Goal: Information Seeking & Learning: Learn about a topic

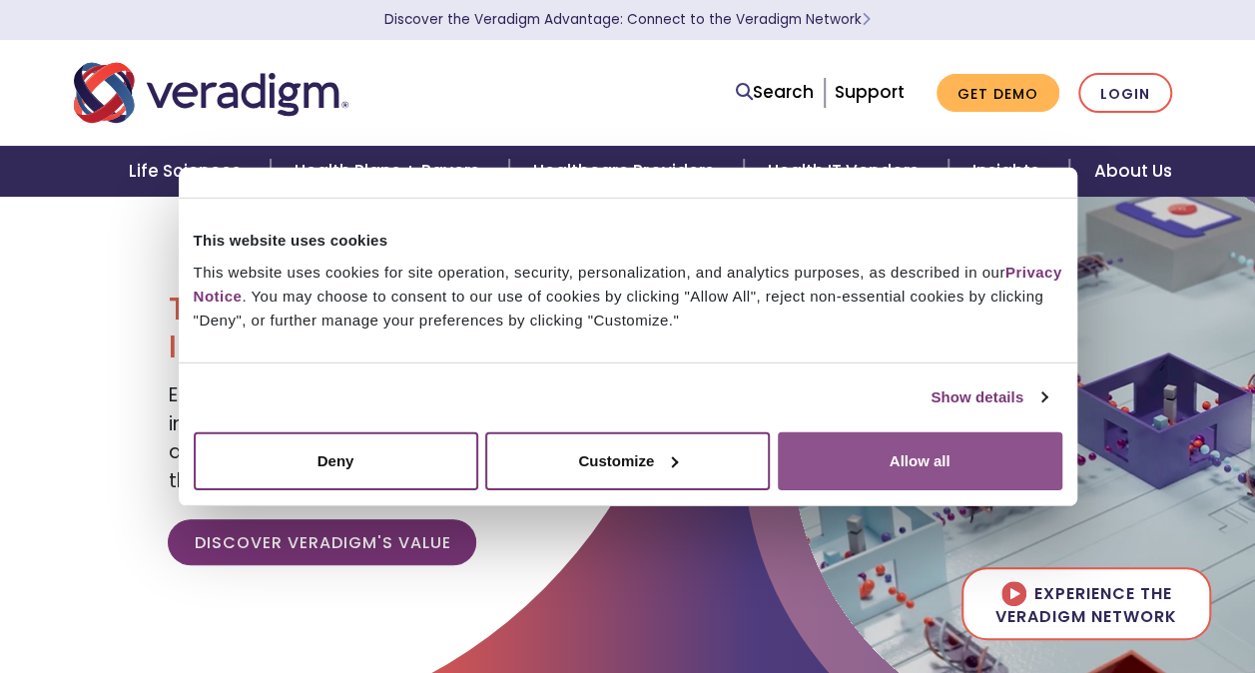
click at [829, 466] on button "Allow all" at bounding box center [920, 460] width 284 height 58
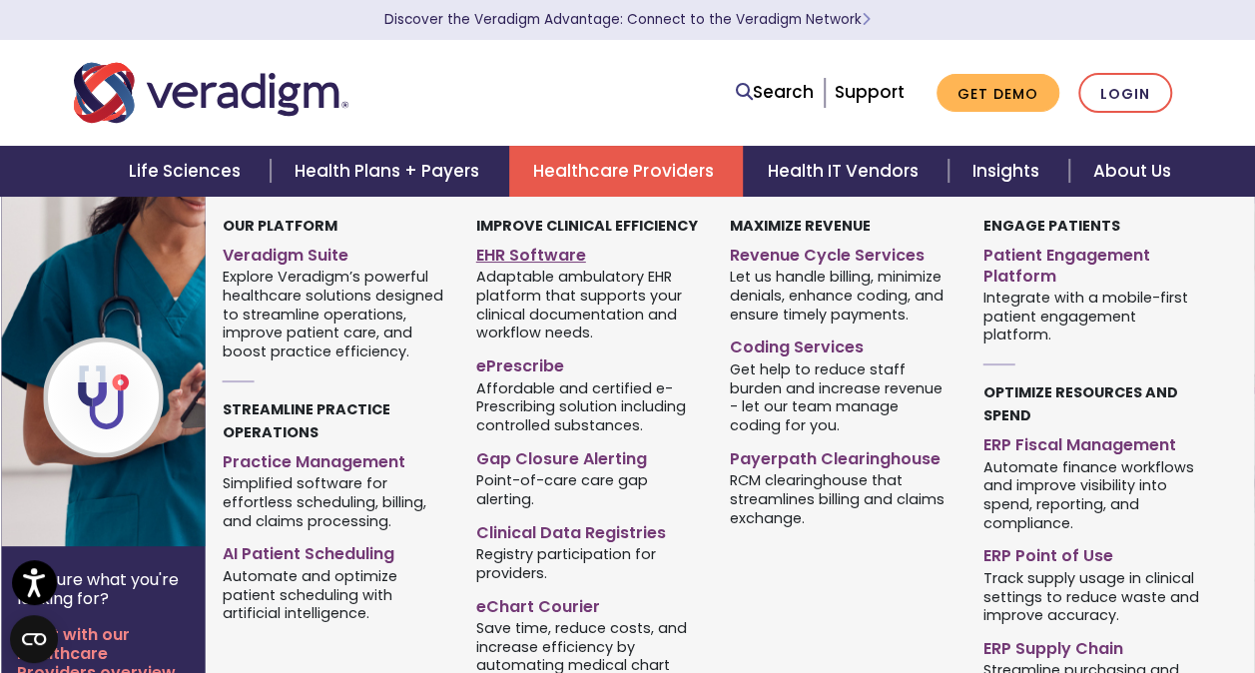
click at [533, 259] on link "EHR Software" at bounding box center [588, 252] width 224 height 29
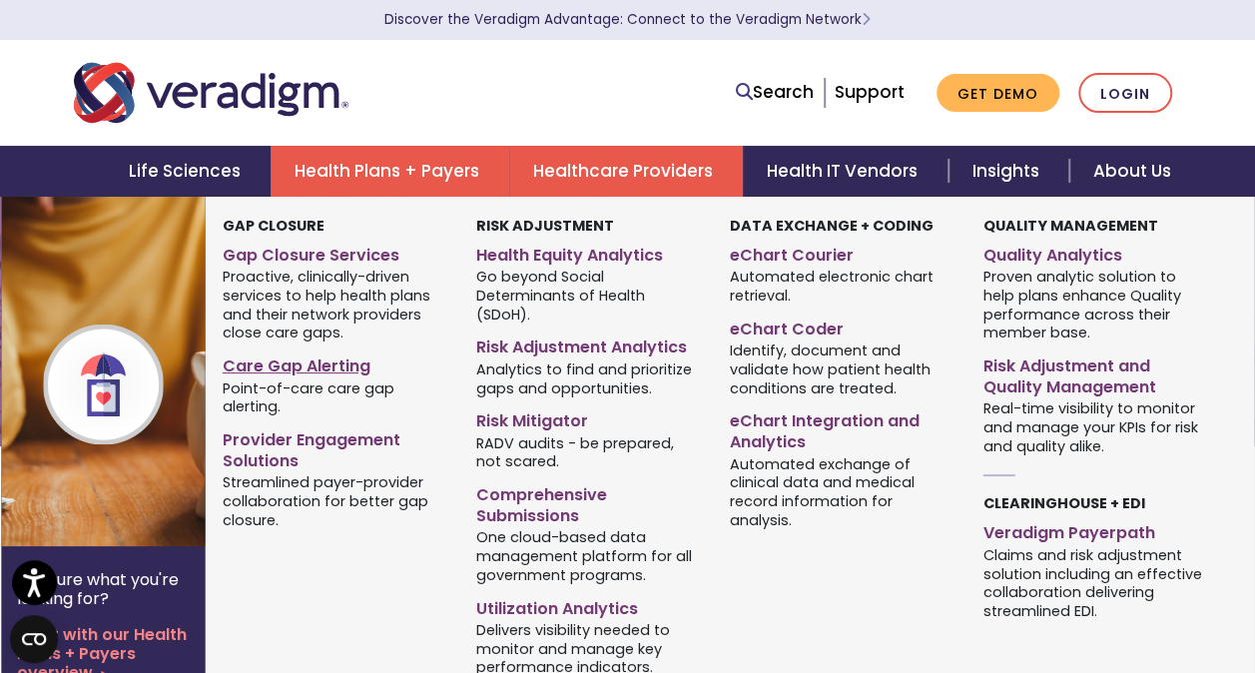
click at [321, 365] on link "Care Gap Alerting" at bounding box center [335, 362] width 224 height 29
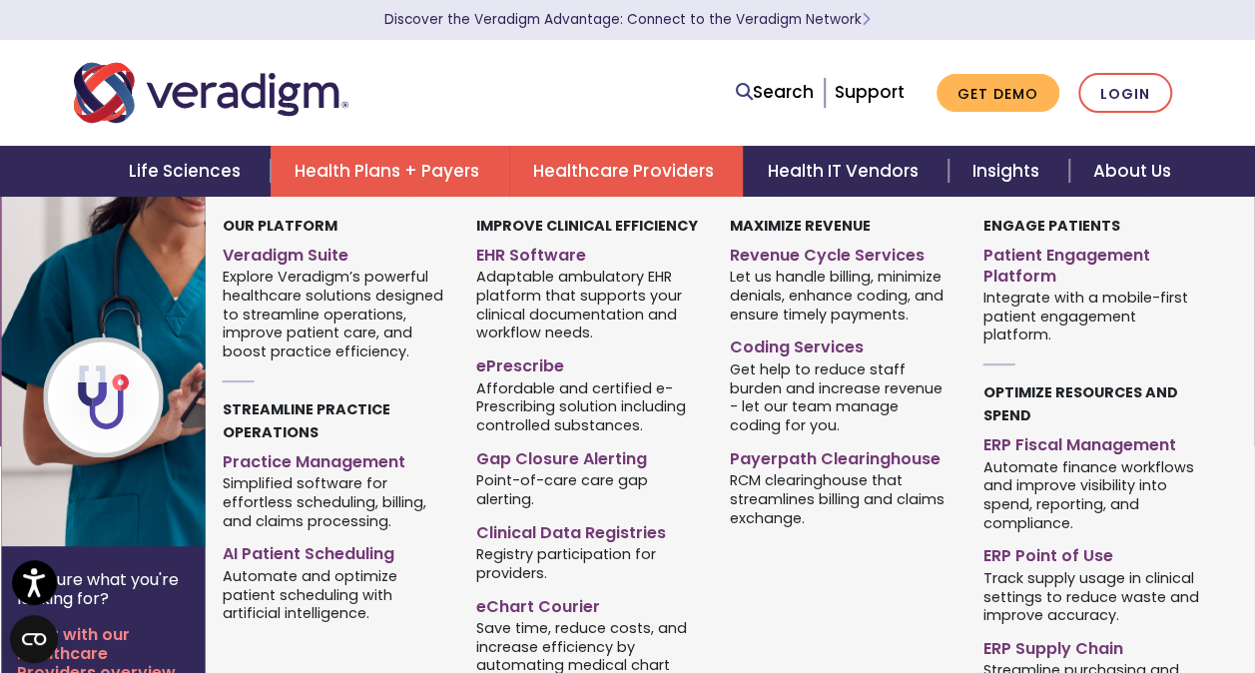
click at [560, 168] on link "Healthcare Providers" at bounding box center [626, 171] width 234 height 51
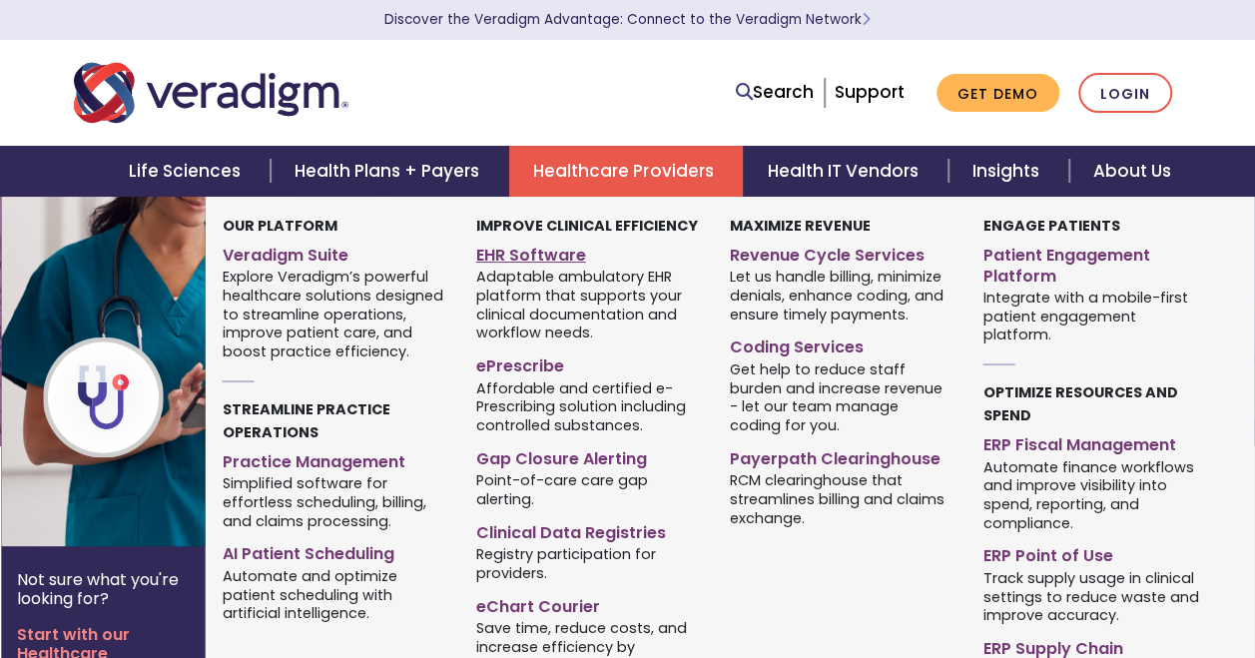
click at [521, 260] on link "EHR Software" at bounding box center [588, 252] width 224 height 29
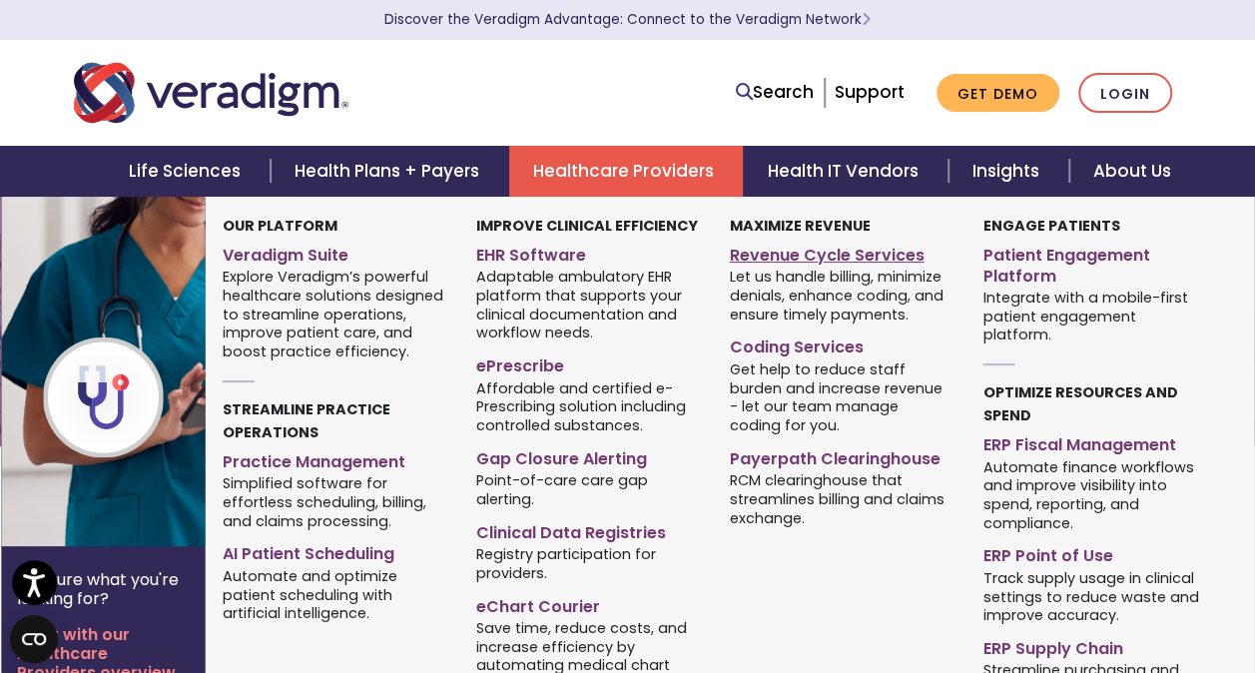
click at [762, 259] on link "Revenue Cycle Services" at bounding box center [842, 252] width 224 height 29
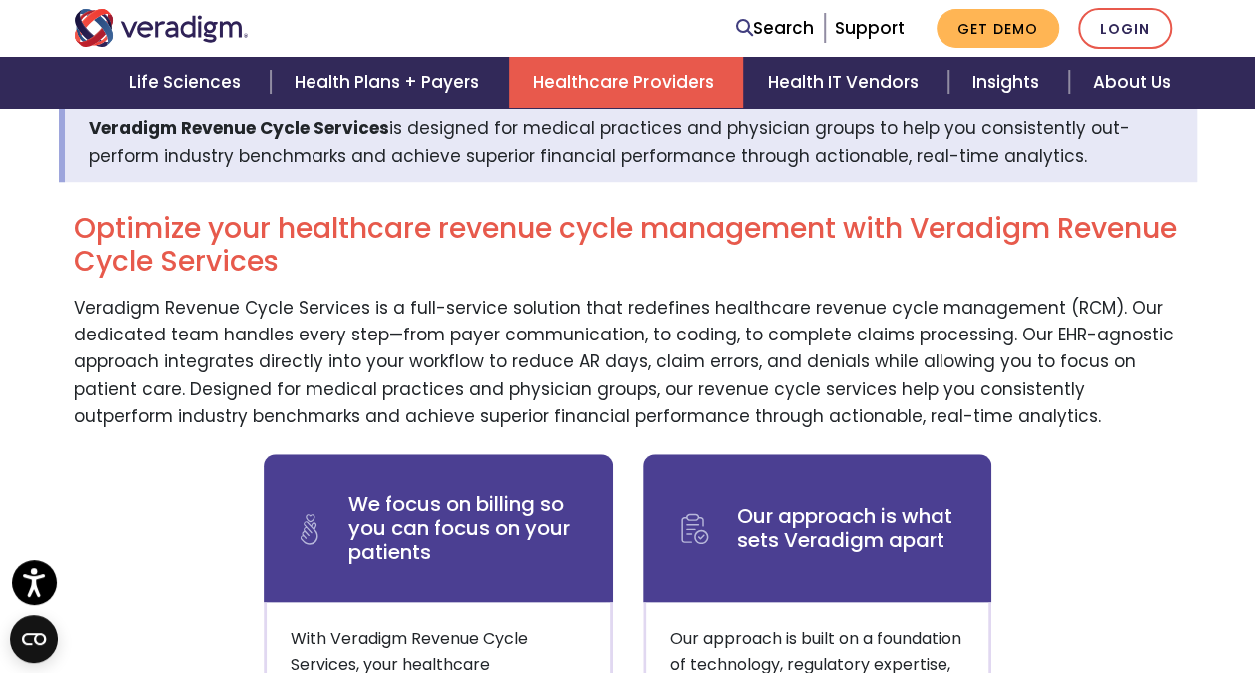
scroll to position [693, 0]
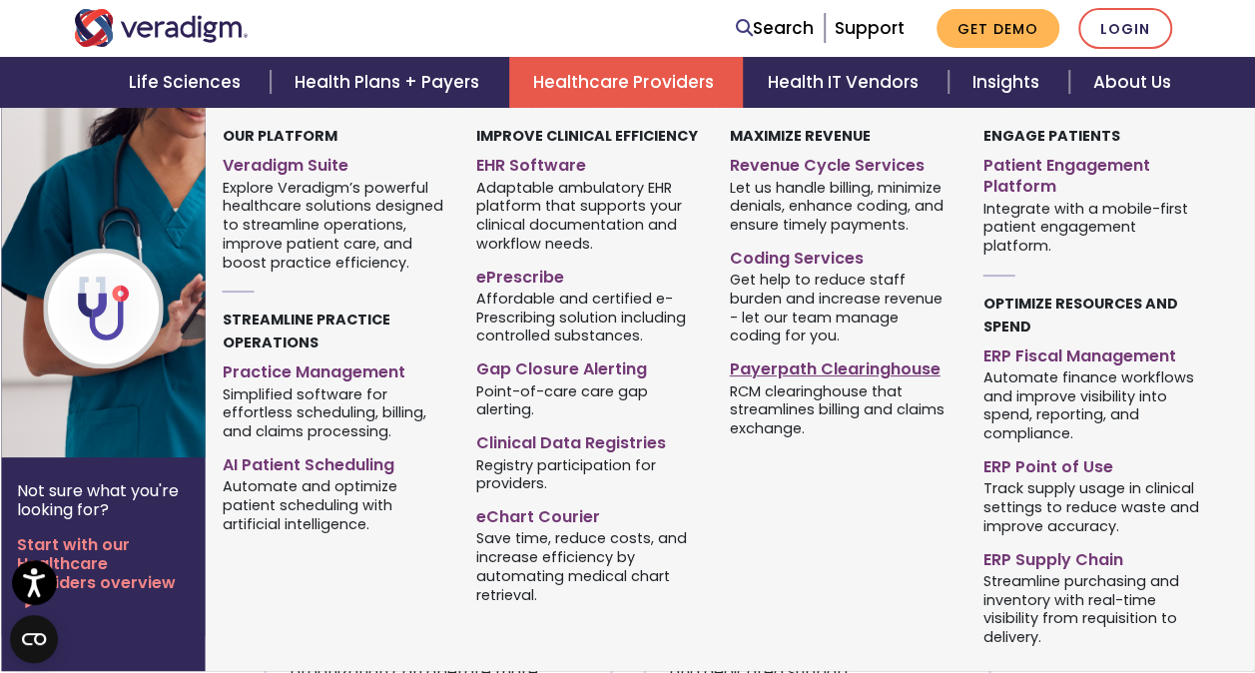
click at [773, 363] on link "Payerpath Clearinghouse" at bounding box center [842, 365] width 224 height 29
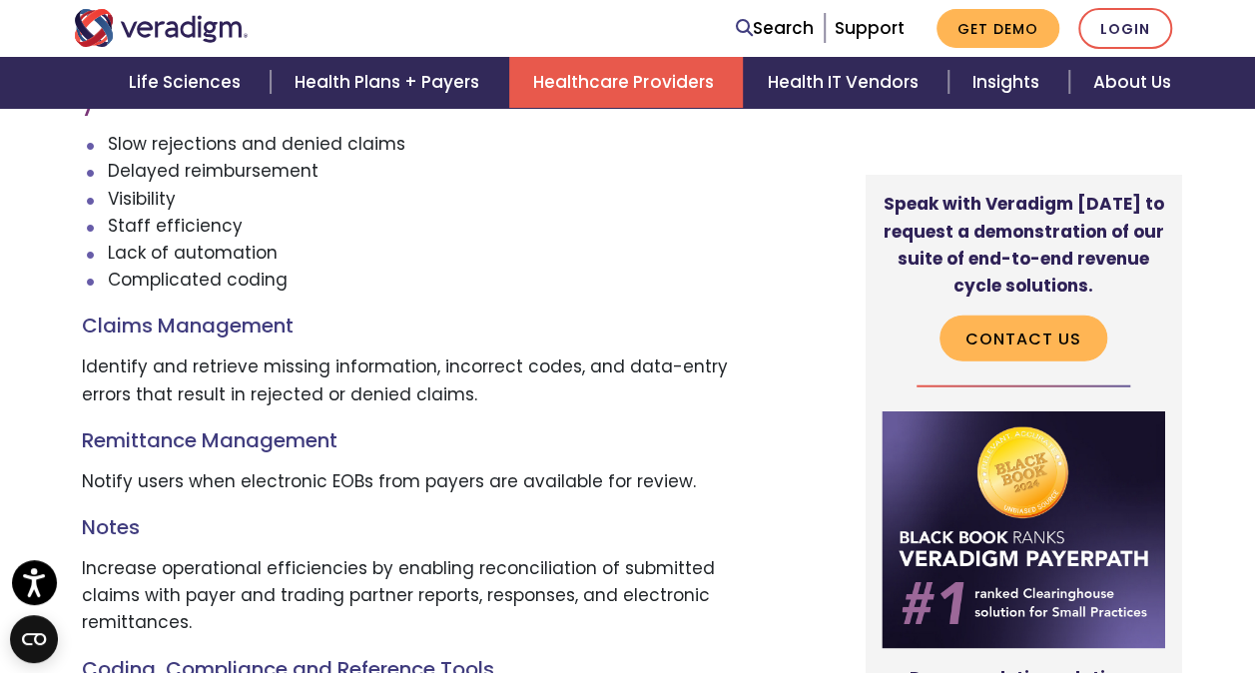
scroll to position [2069, 0]
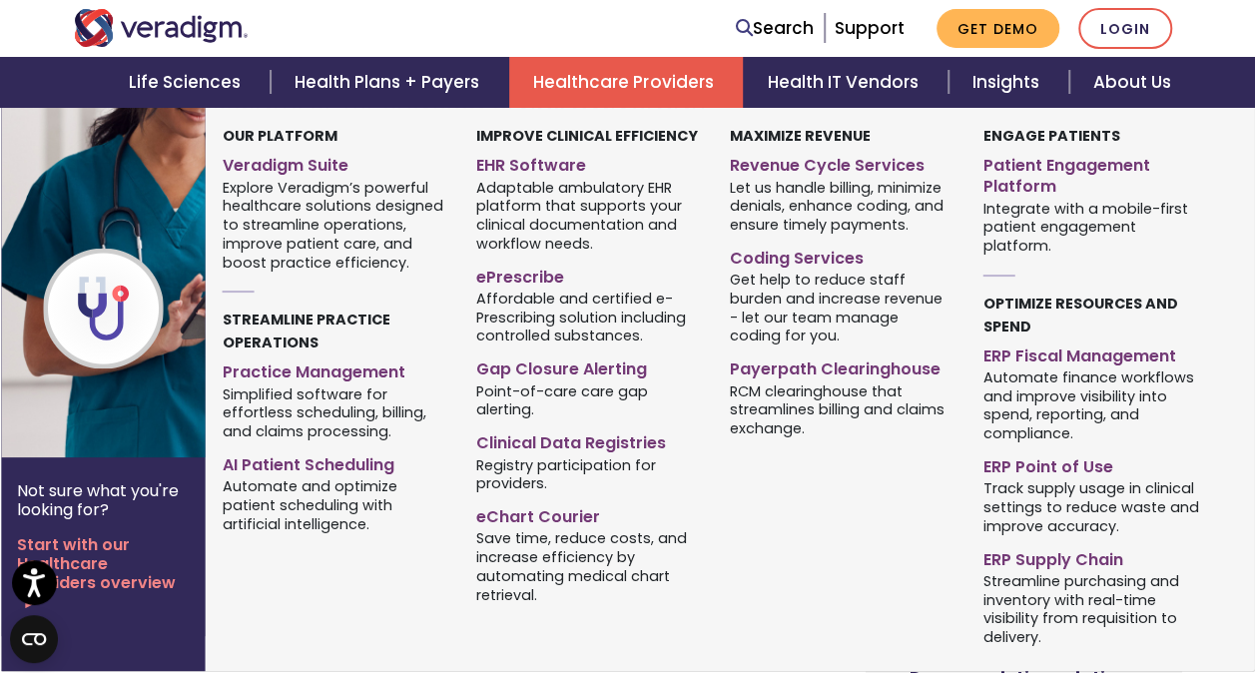
click at [599, 70] on link "Healthcare Providers" at bounding box center [626, 82] width 234 height 51
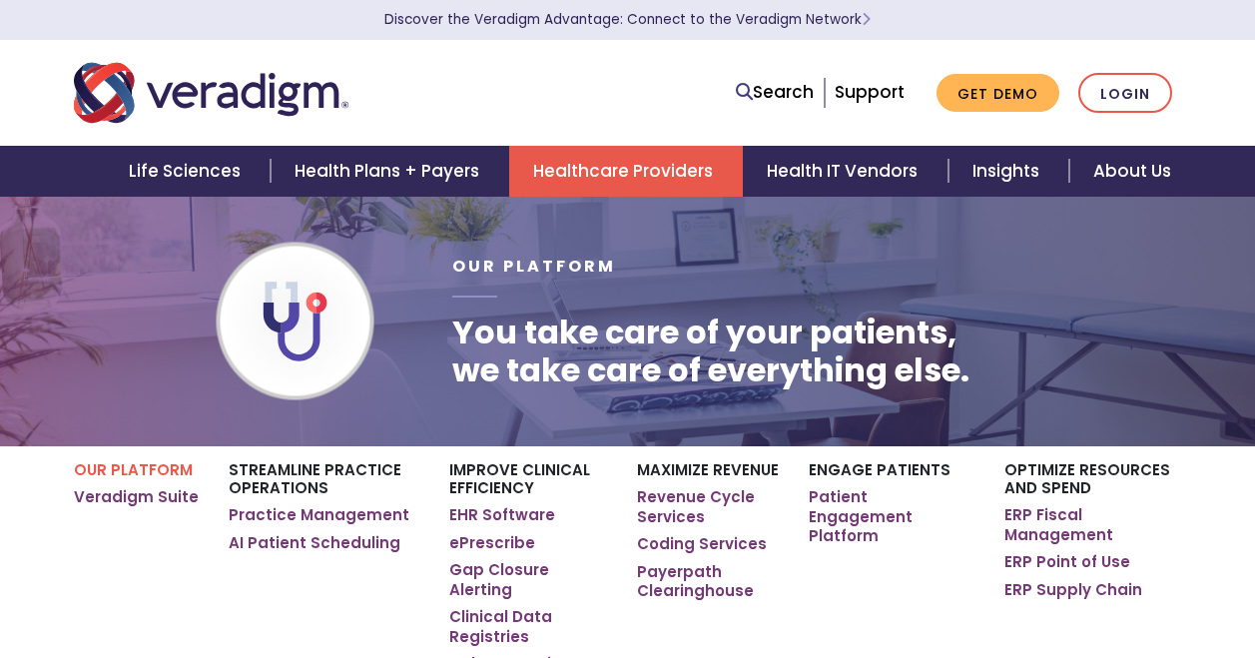
click at [599, 70] on div "Search Support Get Demo Login" at bounding box center [628, 93] width 1138 height 66
click at [581, 173] on link "Healthcare Providers" at bounding box center [626, 171] width 234 height 51
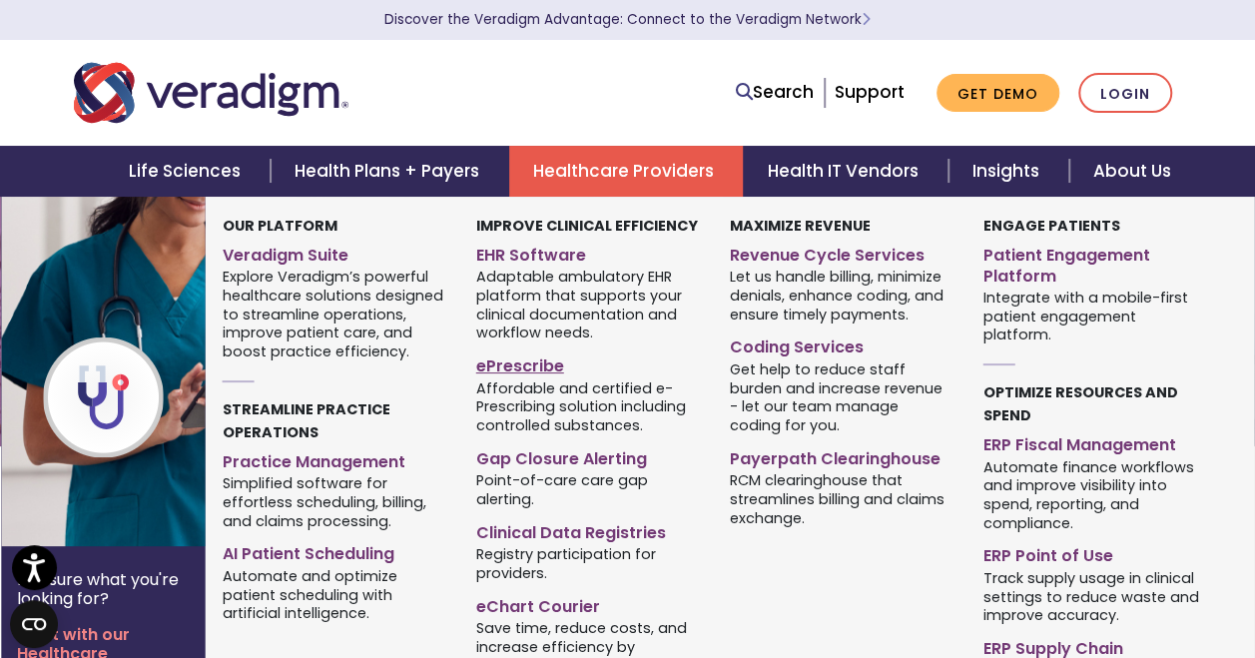
click at [511, 369] on link "ePrescribe" at bounding box center [588, 362] width 224 height 29
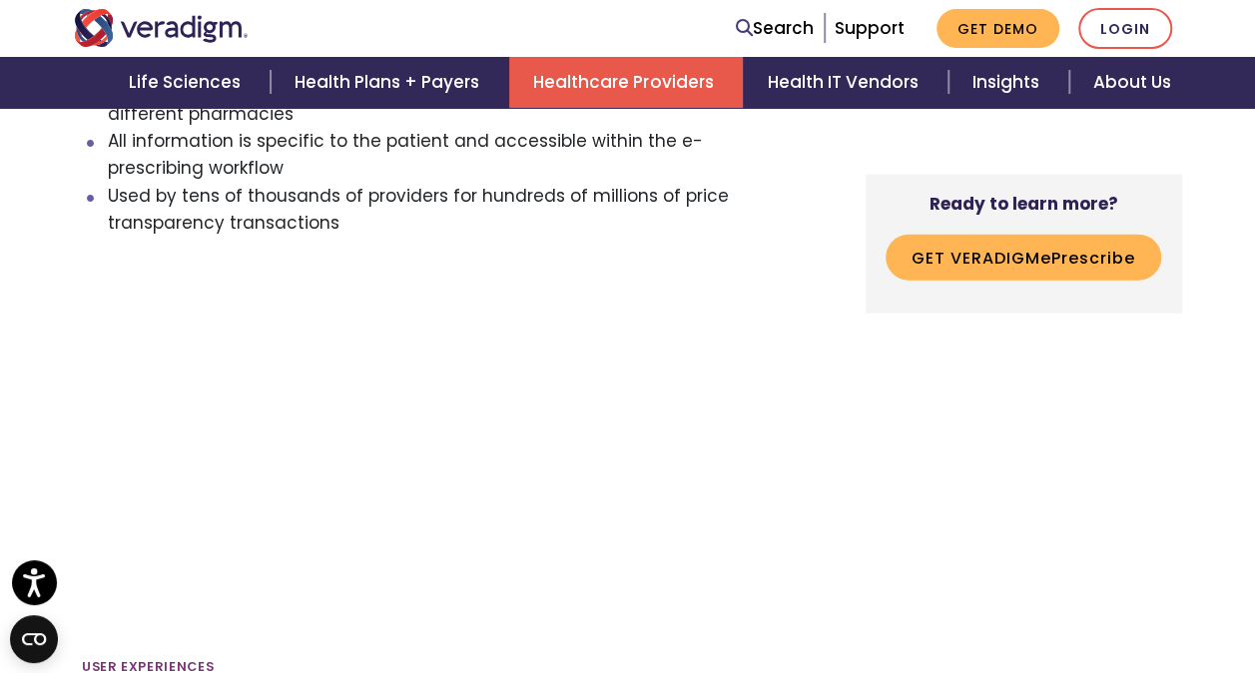
scroll to position [2338, 0]
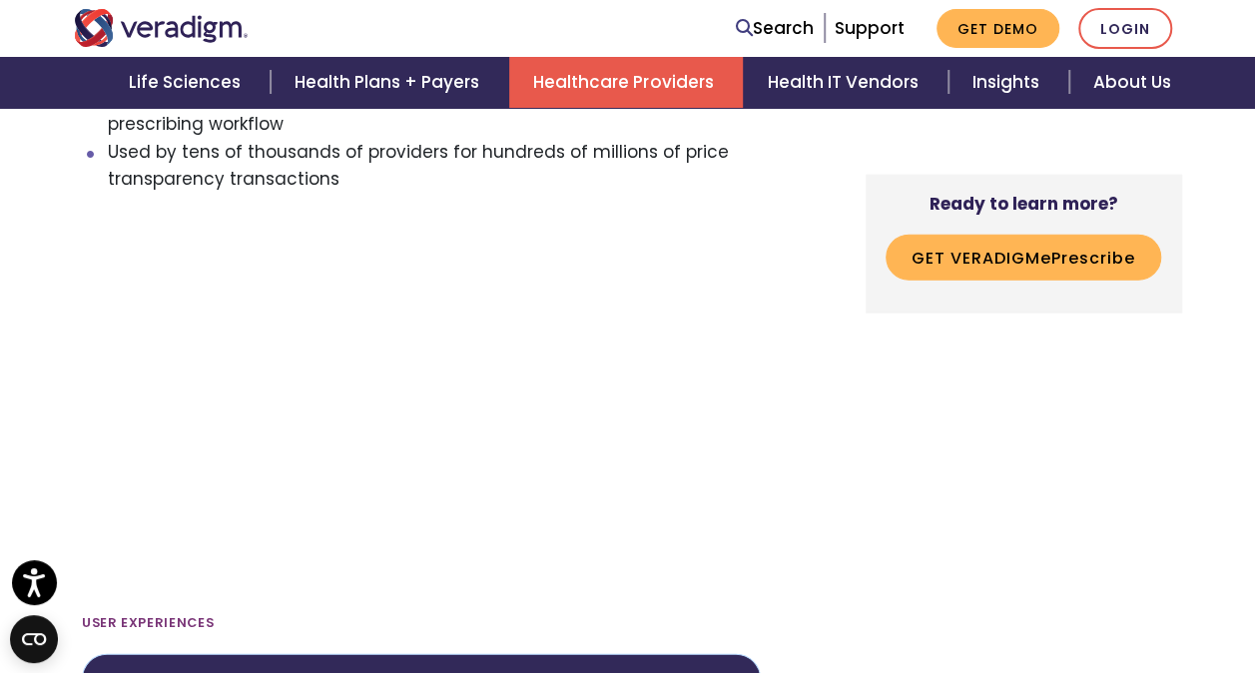
click at [42, 301] on div "Experience the simplicity of Veradigm ePrescribe, a certified and affordable so…" at bounding box center [627, 567] width 1255 height 4351
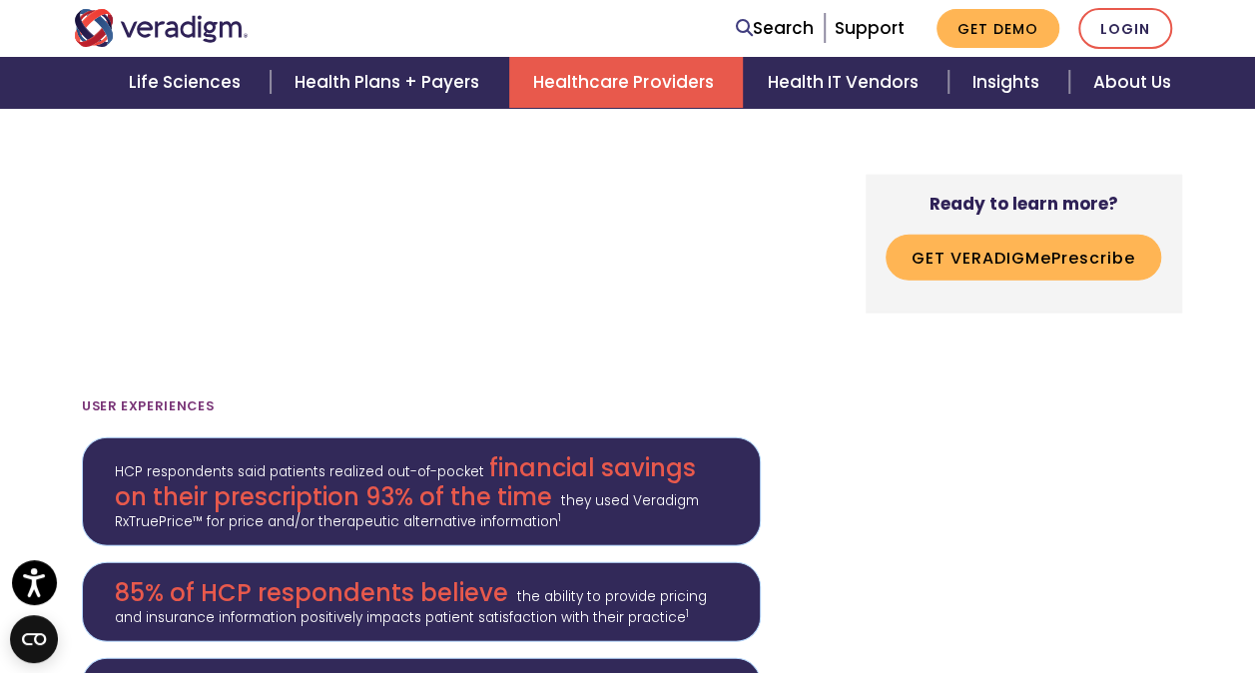
scroll to position [2533, 0]
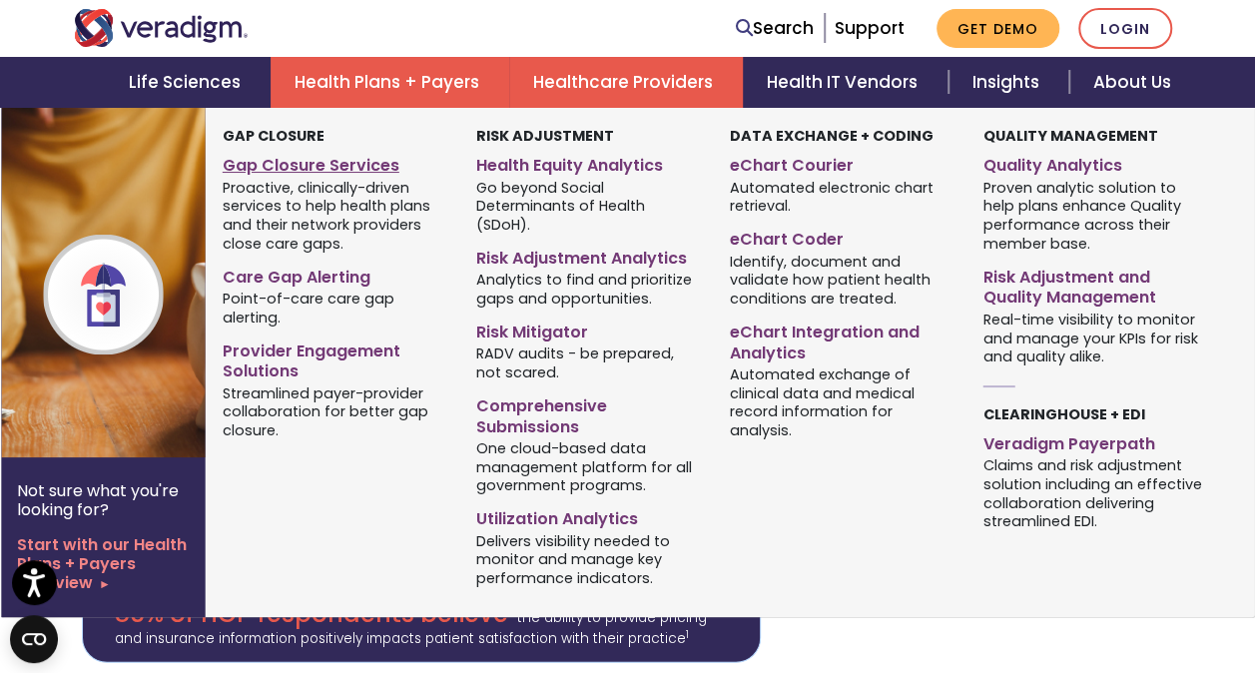
click at [335, 172] on link "Gap Closure Services" at bounding box center [335, 162] width 224 height 29
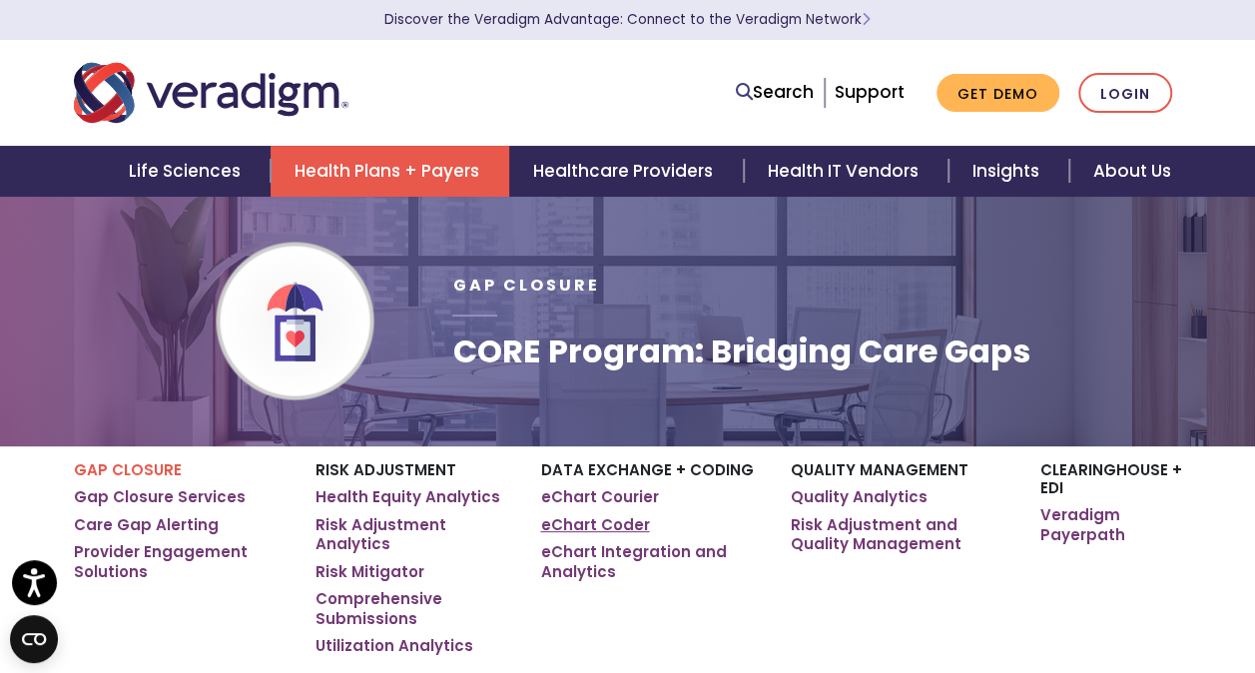
click at [586, 523] on link "eChart Coder" at bounding box center [594, 525] width 109 height 20
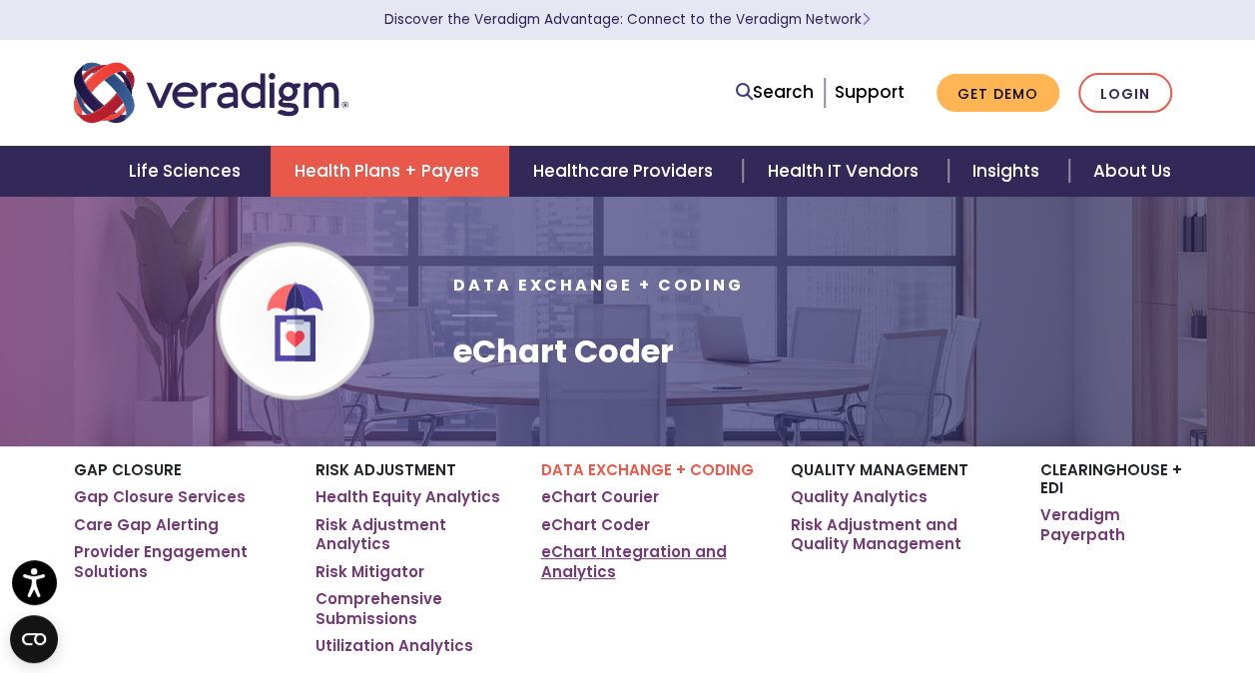
click at [611, 565] on link "eChart Integration and Analytics" at bounding box center [650, 561] width 220 height 39
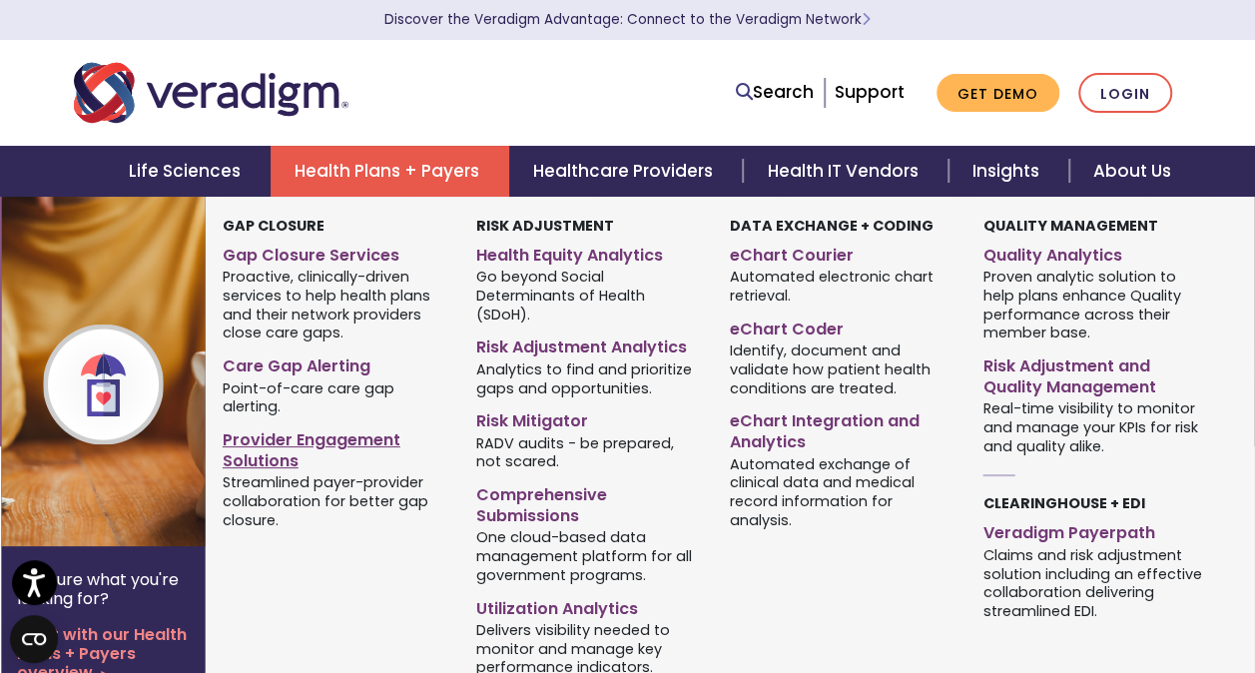
click at [300, 447] on link "Provider Engagement Solutions" at bounding box center [335, 447] width 224 height 50
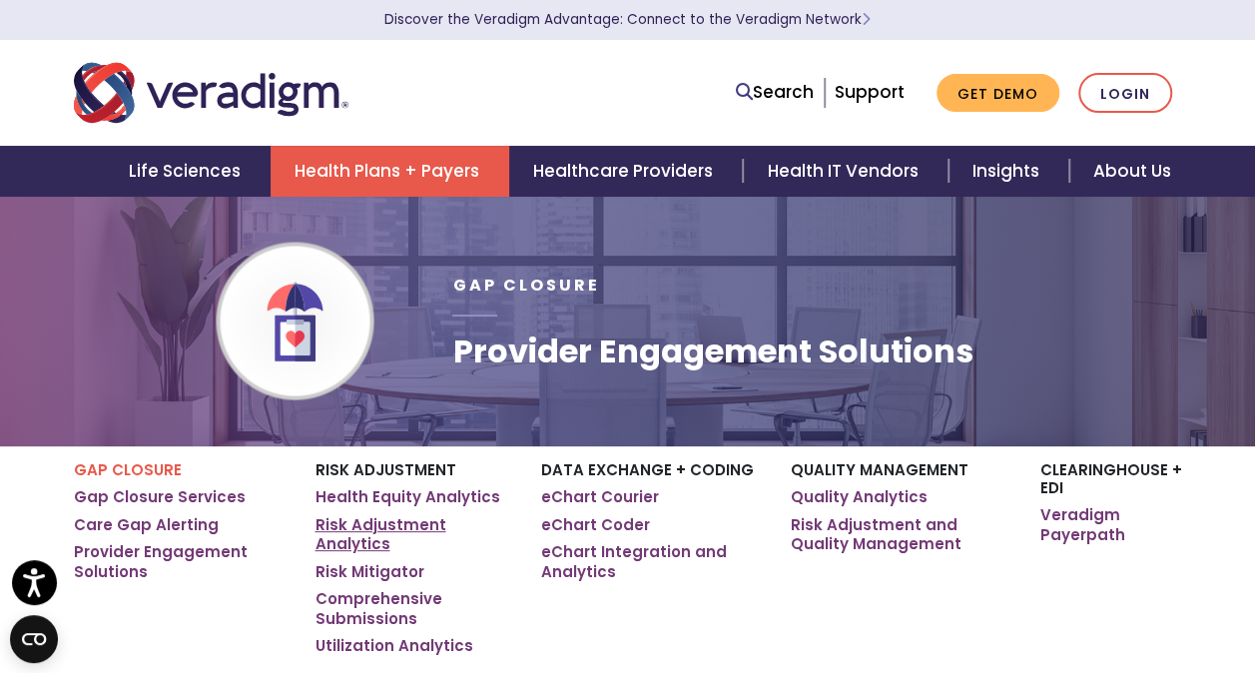
click at [391, 535] on link "Risk Adjustment Analytics" at bounding box center [412, 534] width 196 height 39
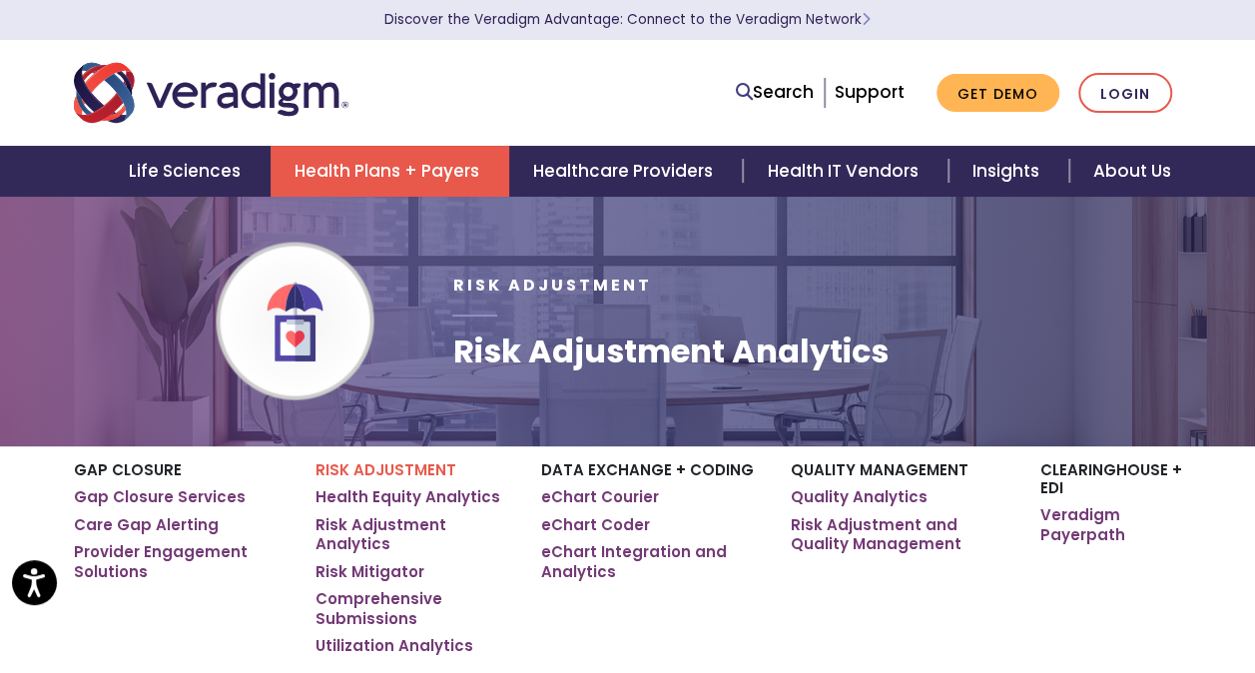
click at [355, 471] on p "Risk Adjustment" at bounding box center [412, 470] width 196 height 18
click at [373, 606] on link "Comprehensive Submissions" at bounding box center [412, 608] width 196 height 39
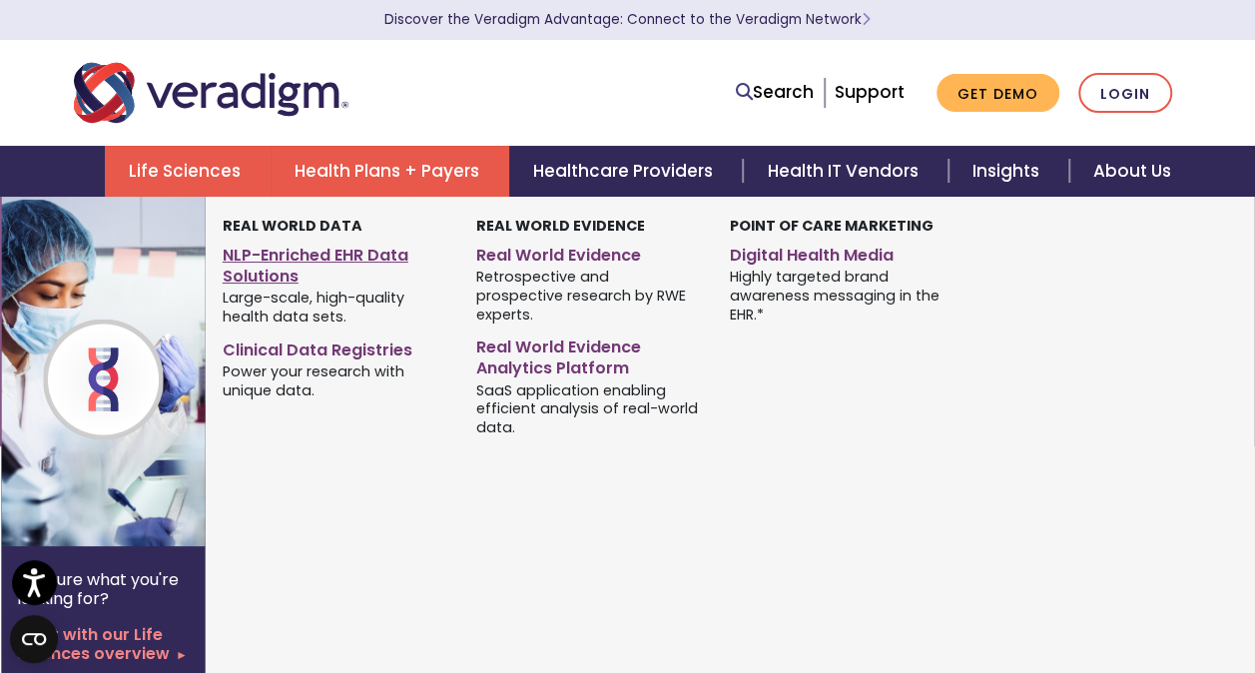
click at [250, 266] on link "NLP-Enriched EHR Data Solutions" at bounding box center [335, 263] width 224 height 50
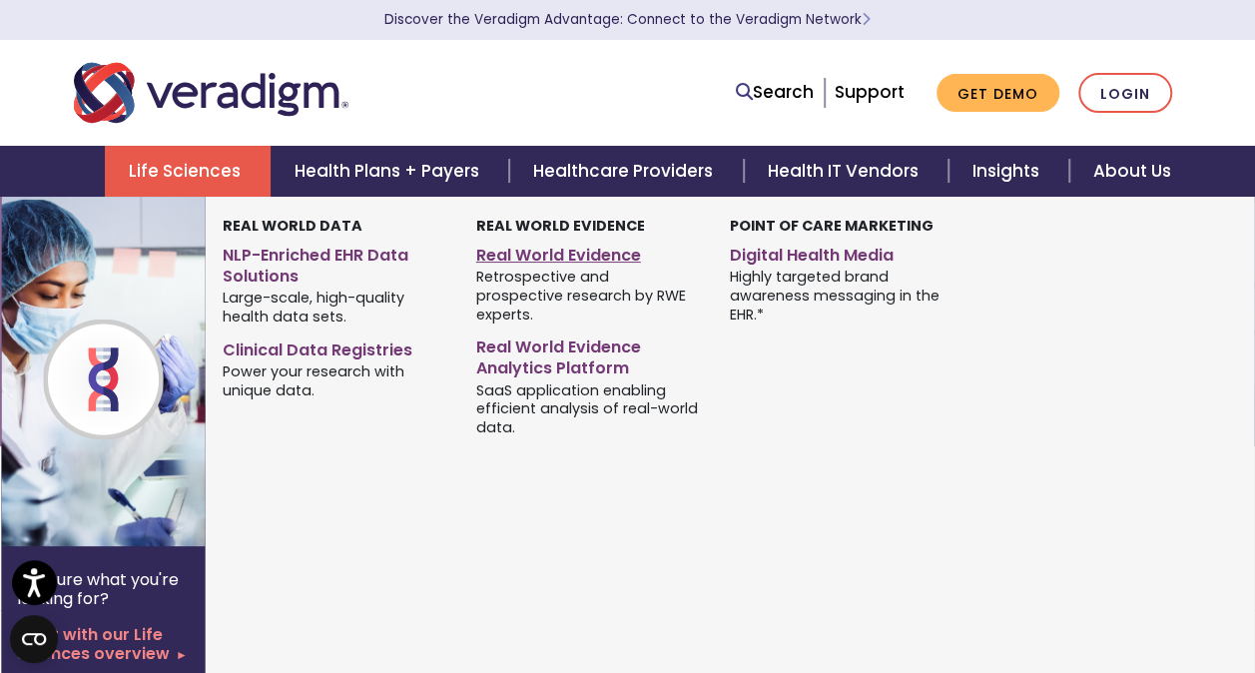
click at [540, 250] on link "Real World Evidence" at bounding box center [588, 252] width 224 height 29
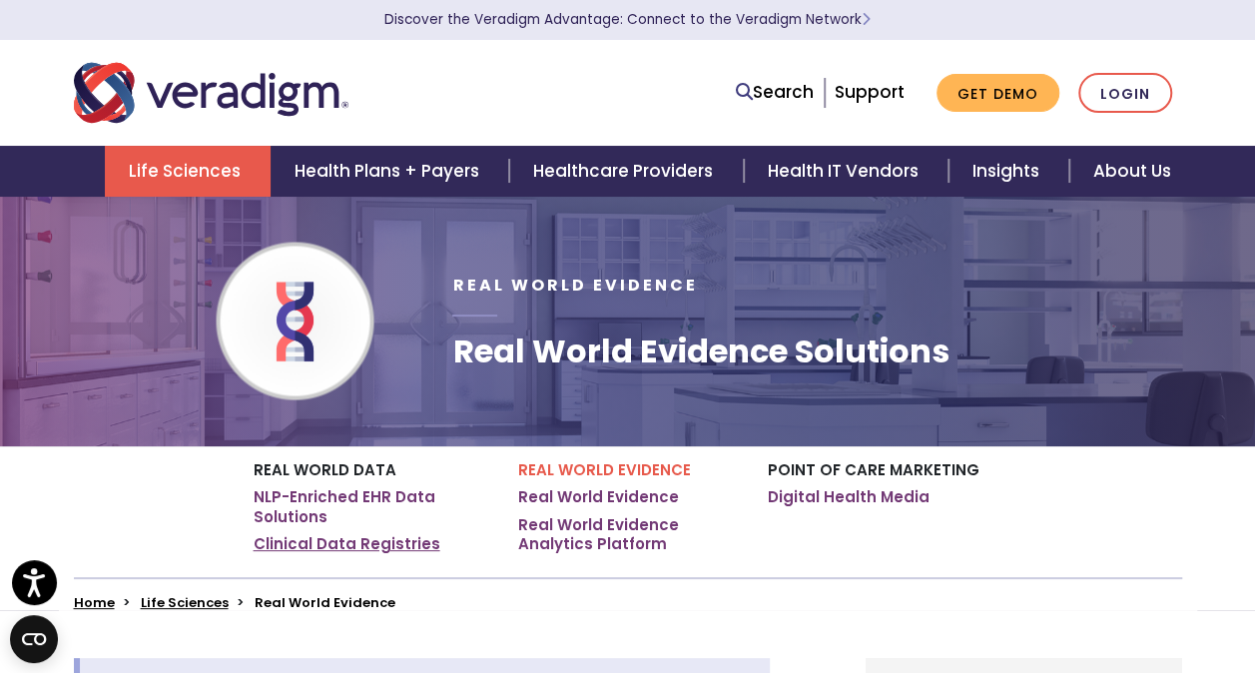
click at [358, 545] on link "Clinical Data Registries" at bounding box center [347, 544] width 187 height 20
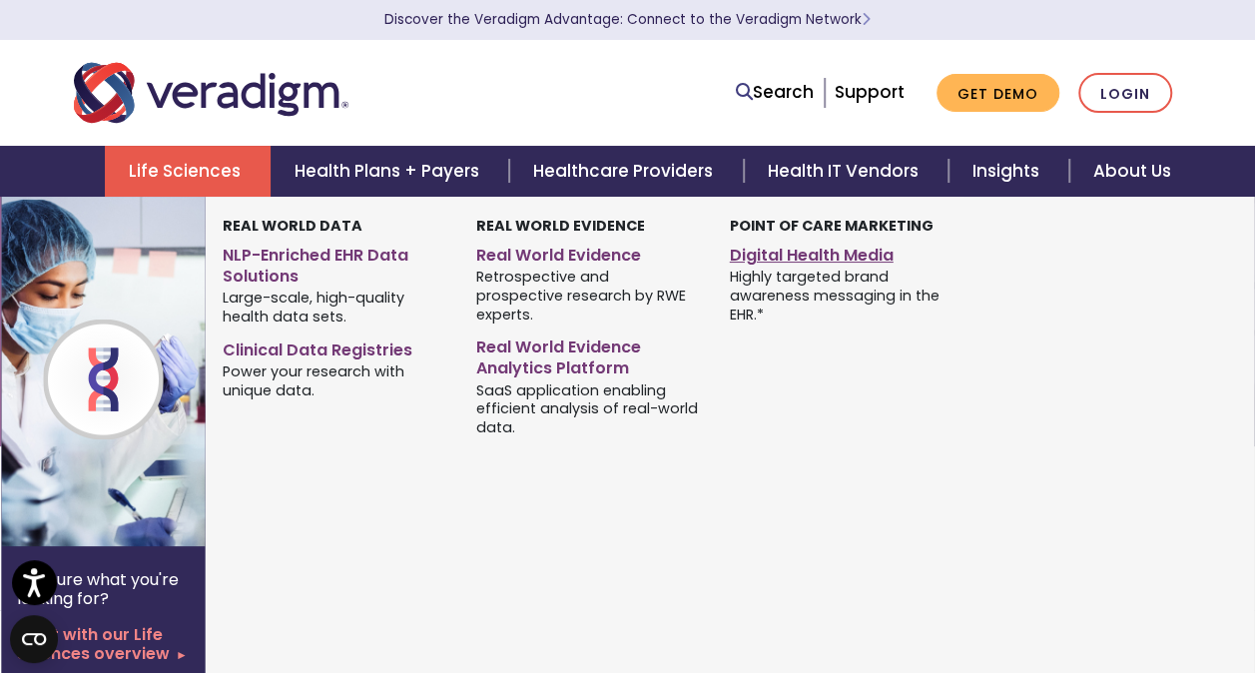
click at [778, 252] on link "Digital Health Media" at bounding box center [842, 252] width 224 height 29
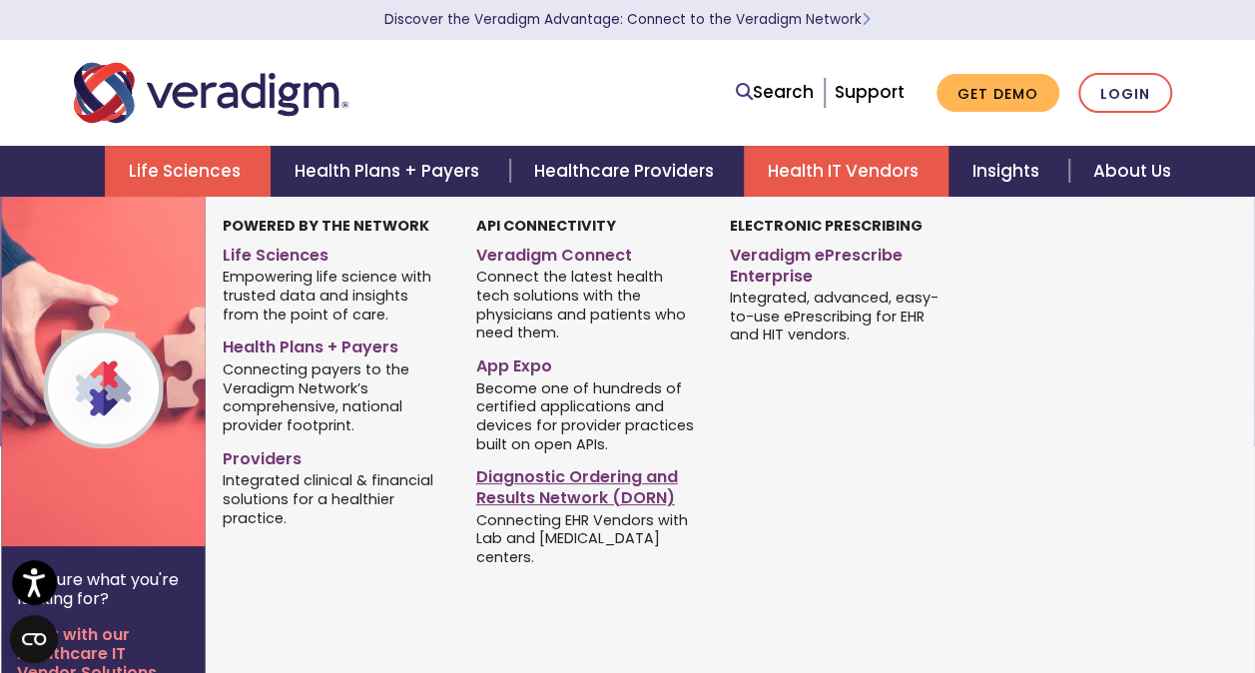
click at [605, 467] on link "Diagnostic Ordering and Results Network (DORN)" at bounding box center [588, 484] width 224 height 50
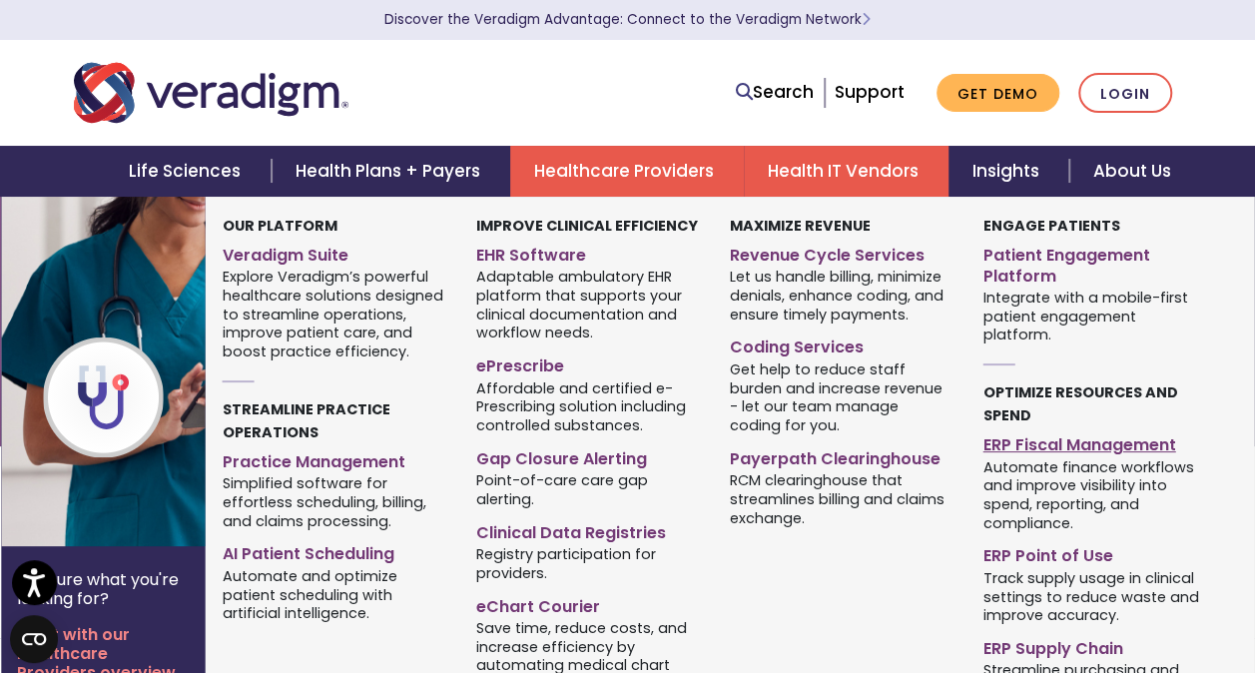
click at [1032, 433] on link "ERP Fiscal Management" at bounding box center [1094, 441] width 224 height 29
